Goal: Information Seeking & Learning: Find contact information

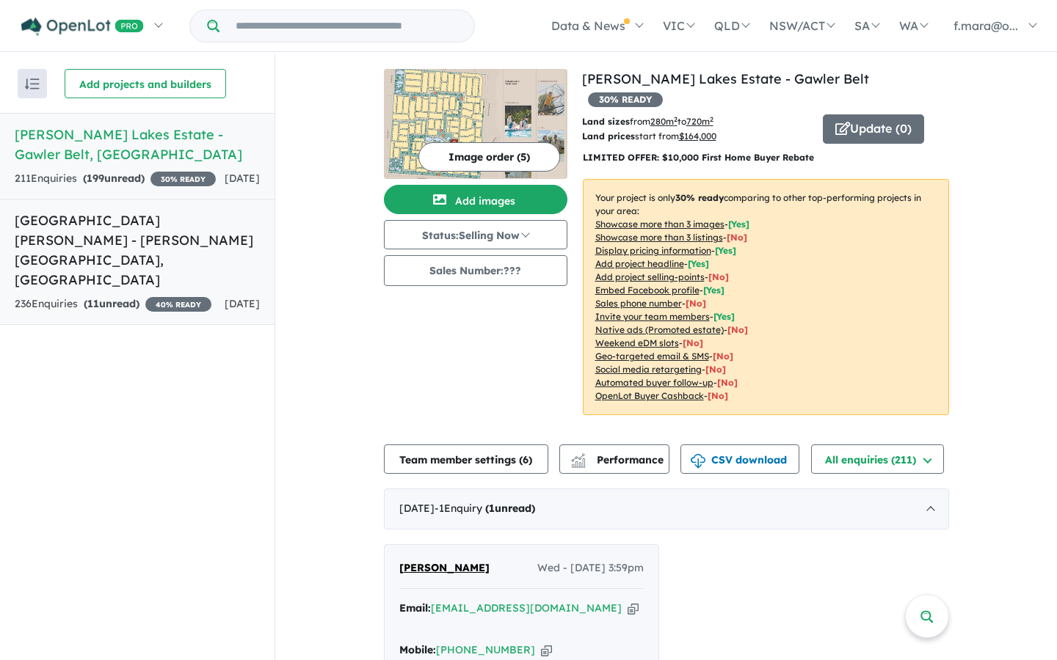
click at [148, 233] on h5 "[GEOGRAPHIC_DATA][PERSON_NAME] - [PERSON_NAME][GEOGRAPHIC_DATA] , [GEOGRAPHIC_D…" at bounding box center [137, 250] width 245 height 79
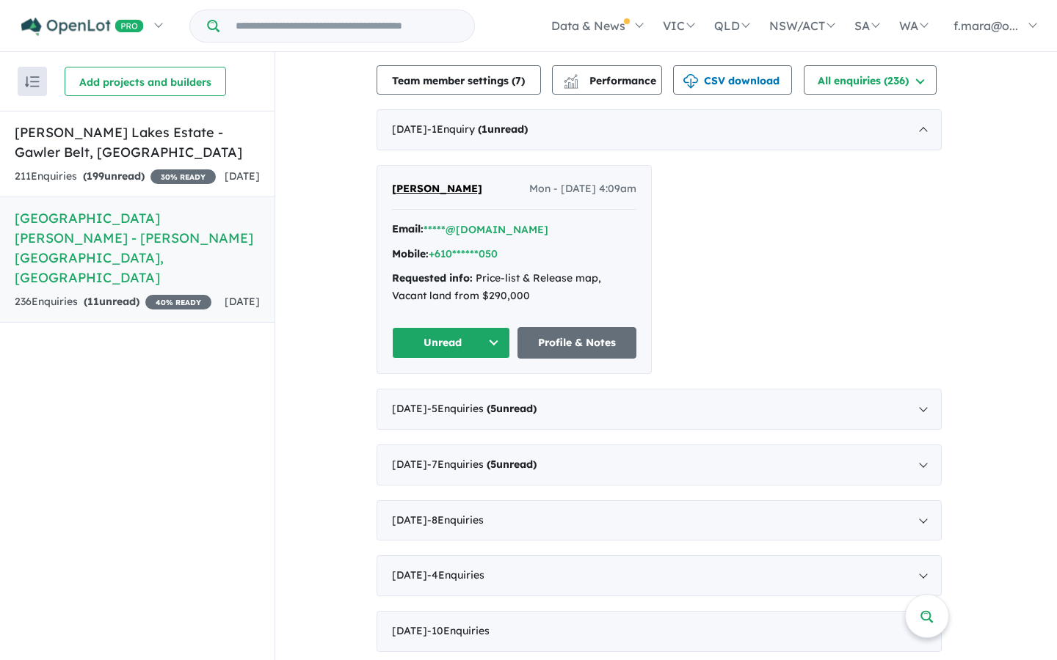
scroll to position [528, 0]
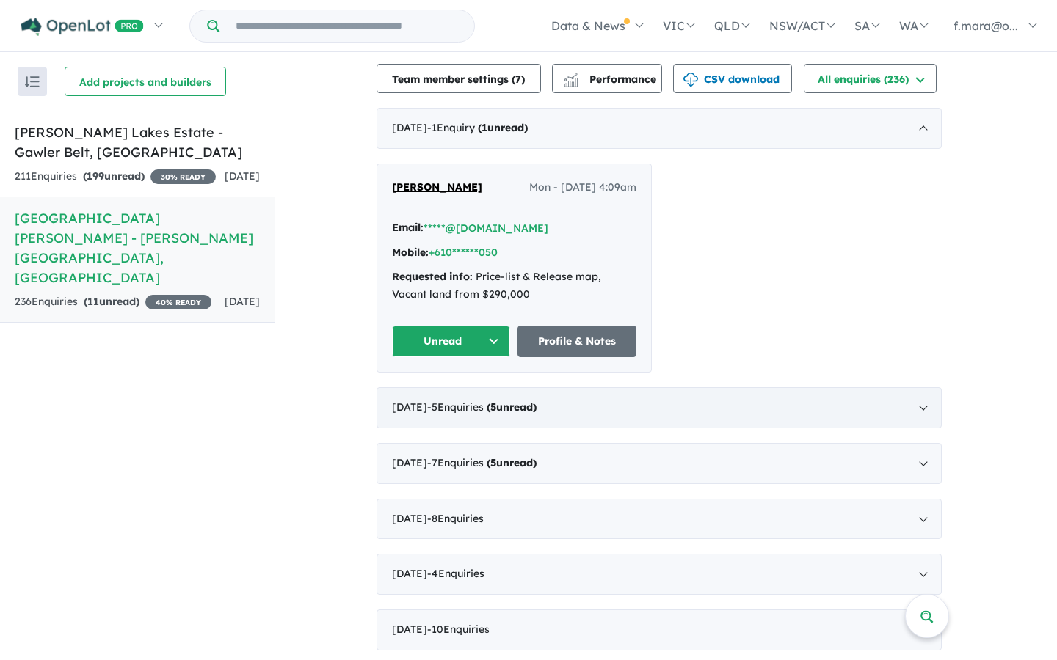
click at [600, 387] on div "[DATE] - 5 Enquir ies ( 5 unread)" at bounding box center [658, 407] width 565 height 41
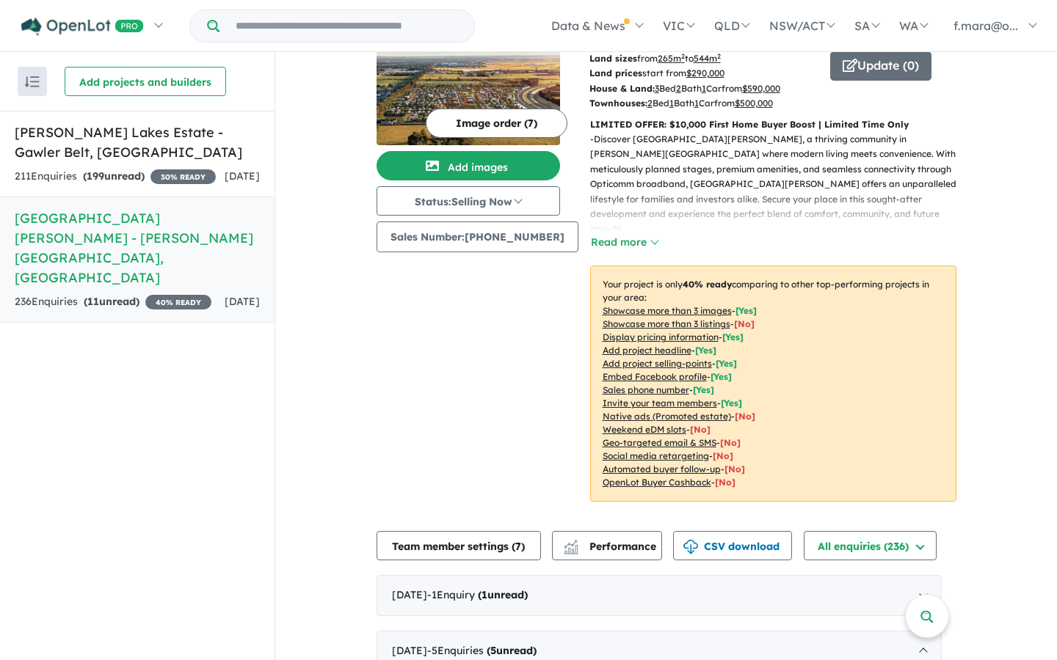
scroll to position [19, 0]
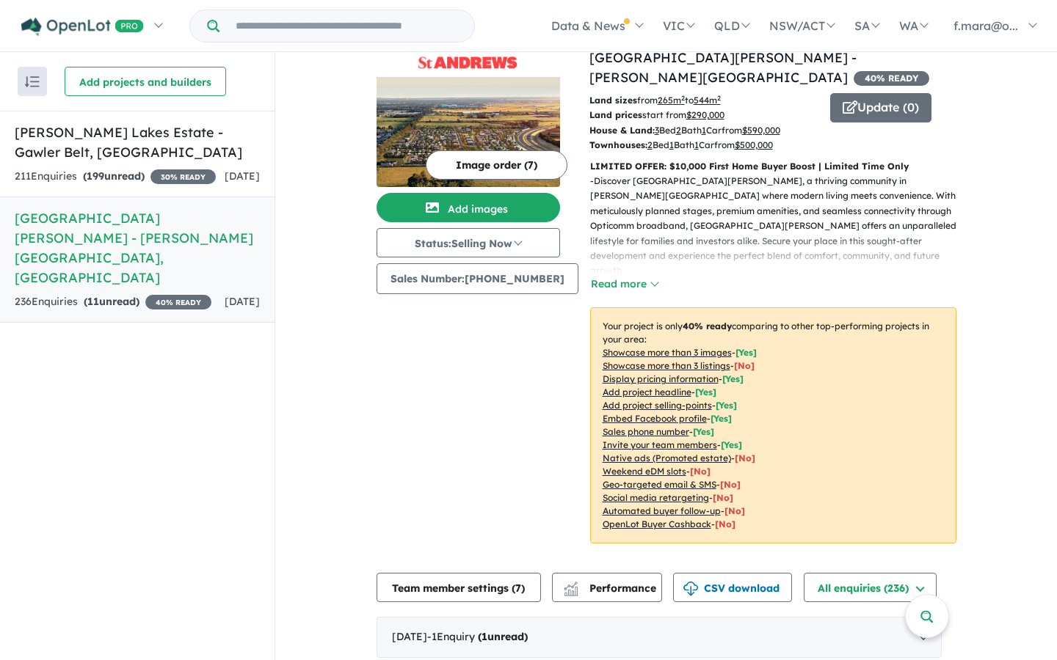
click at [225, 168] on div "[DATE]" at bounding box center [242, 177] width 35 height 18
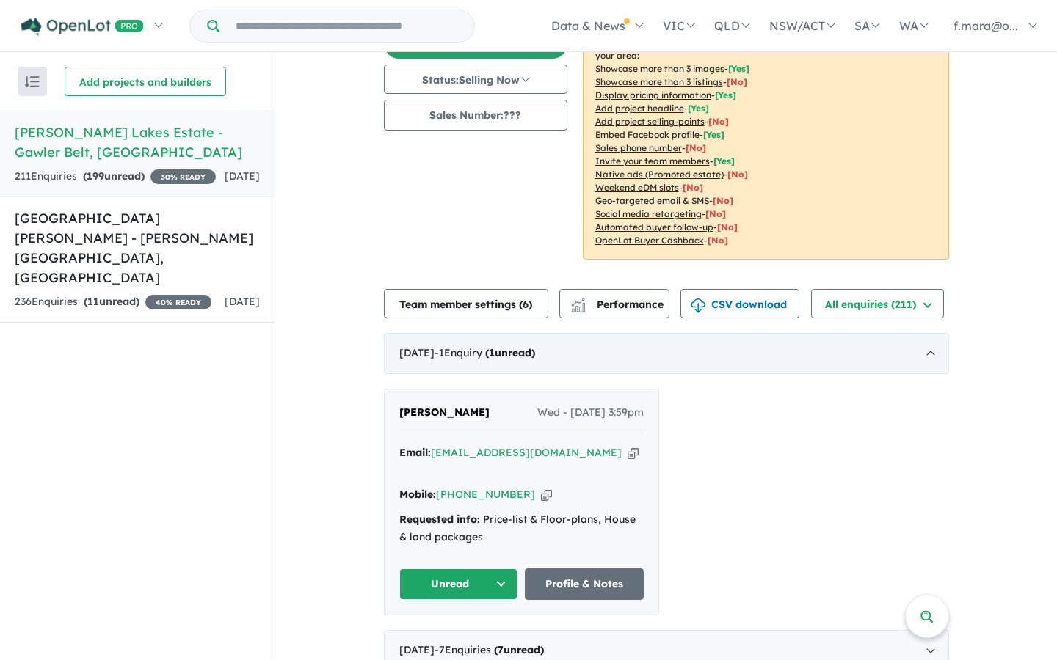
scroll to position [175, 0]
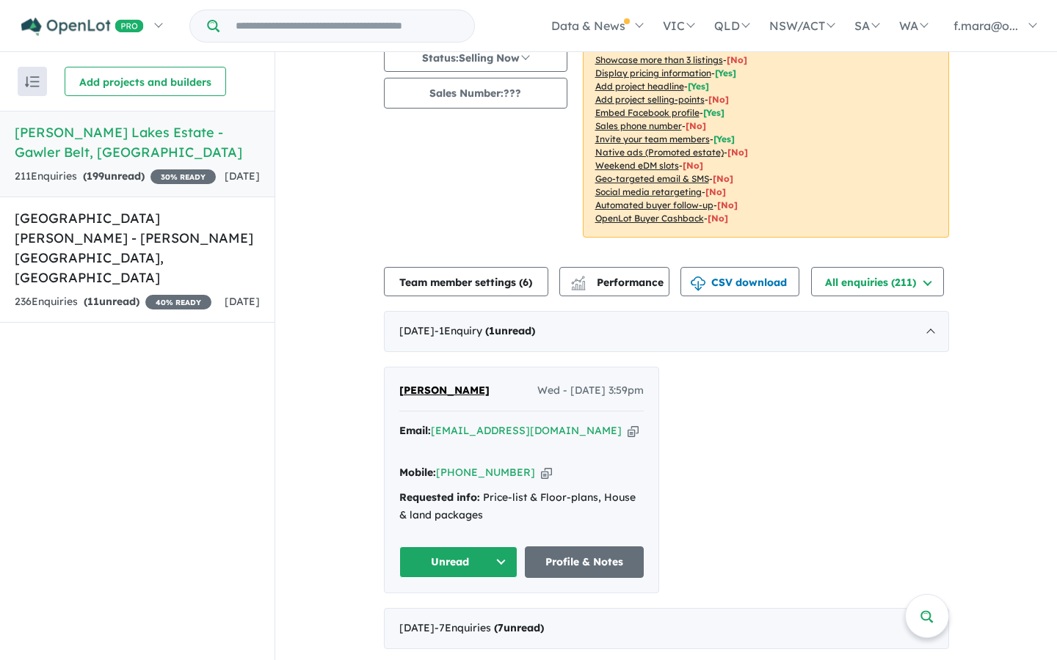
click at [462, 547] on button "Unread" at bounding box center [458, 563] width 119 height 32
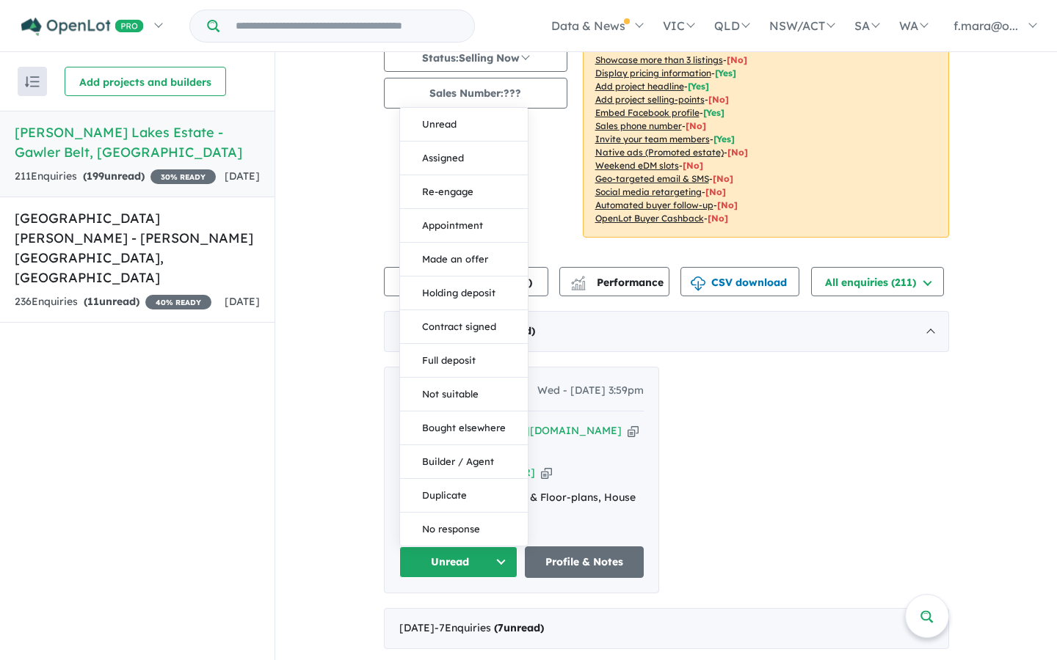
click at [567, 489] on div "Requested info: Price-list & Floor-plans, House & land packages" at bounding box center [521, 506] width 244 height 35
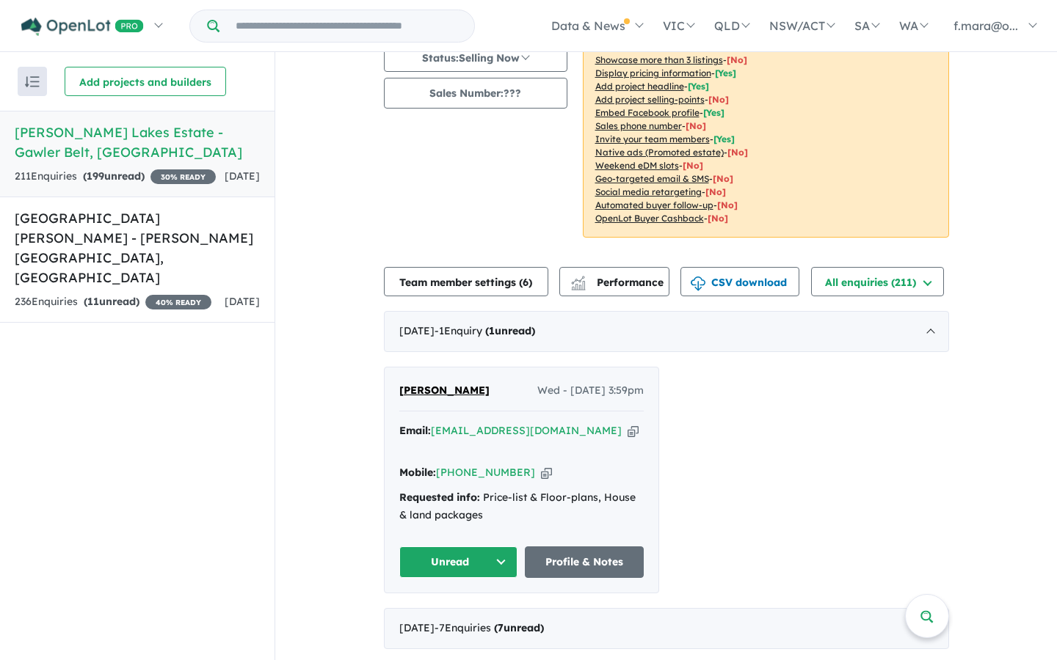
click at [455, 384] on span "[PERSON_NAME]" at bounding box center [444, 390] width 90 height 13
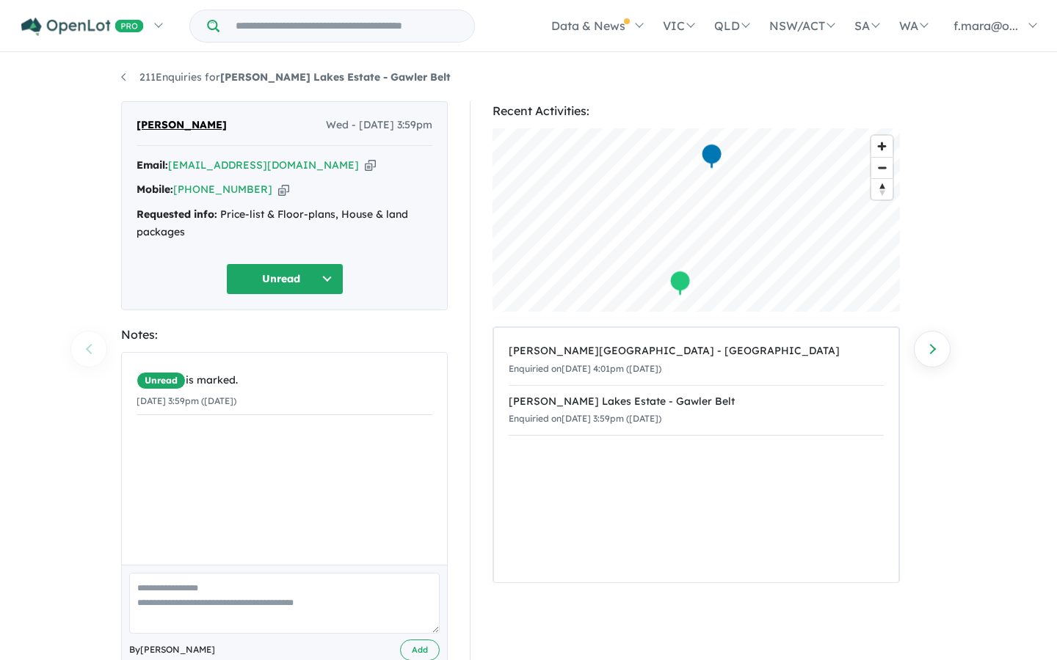
drag, startPoint x: 254, startPoint y: 137, endPoint x: 81, endPoint y: 121, distance: 173.9
click at [81, 121] on div "211 Enquiries for William Lakes Estate - Gawler Belt Previous enquiry Next enqu…" at bounding box center [528, 358] width 1057 height 608
copy span "[PERSON_NAME]"
click at [459, 356] on div "Recent Activities: © Mapbox © OpenStreetMap Improve this map Orleana Waters Est…" at bounding box center [703, 399] width 488 height 597
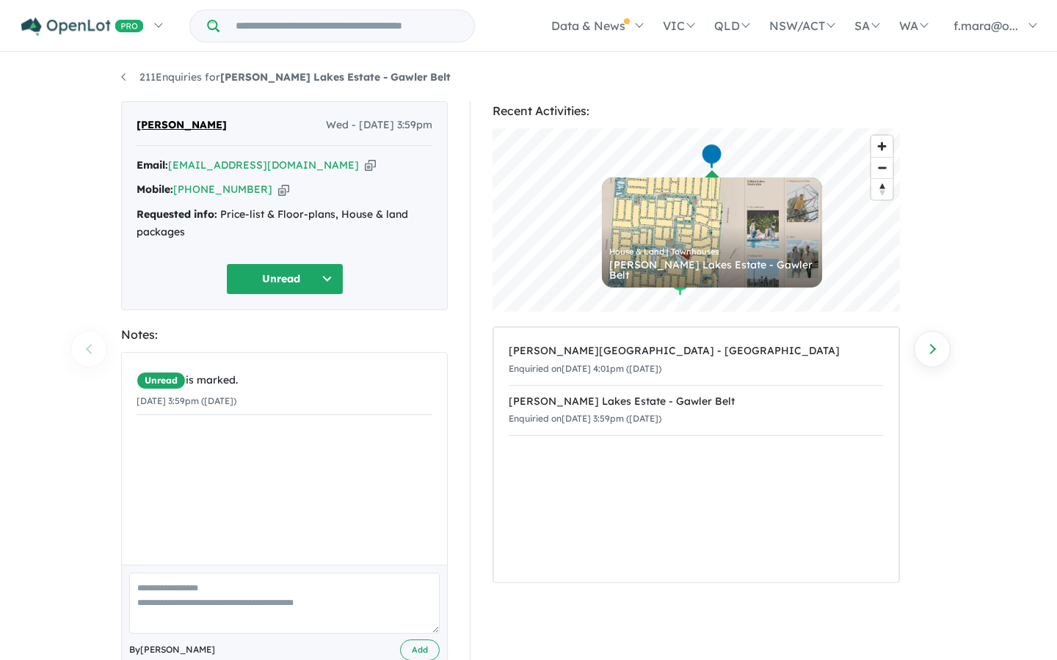
click at [318, 170] on div "Email: manindersandhu81@gmail.com Copied!" at bounding box center [284, 166] width 296 height 18
click at [192, 114] on div "Maninder Sandhu Wed - 06/08/2025, 3:59pm Email: manindersandhu81@gmail.com Copi…" at bounding box center [284, 205] width 327 height 209
click at [191, 124] on span "[PERSON_NAME]" at bounding box center [181, 126] width 90 height 18
click at [194, 134] on div "Maninder Sandhu Wed - 06/08/2025, 3:59pm" at bounding box center [284, 131] width 296 height 29
click at [192, 126] on span "[PERSON_NAME]" at bounding box center [181, 126] width 90 height 18
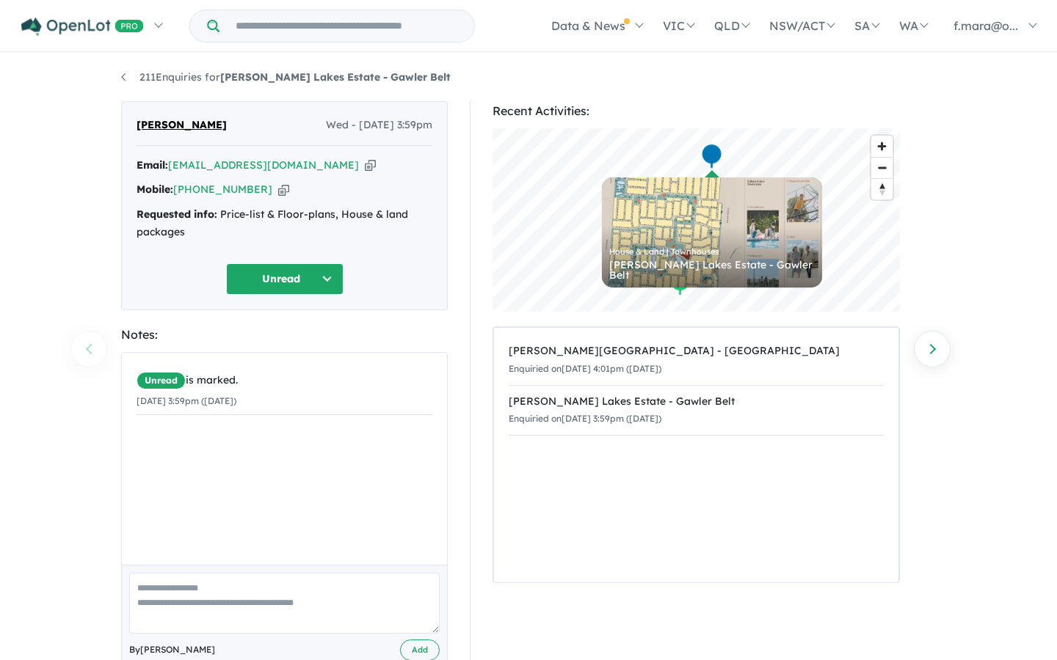
click at [192, 126] on span "[PERSON_NAME]" at bounding box center [181, 126] width 90 height 18
